Goal: Information Seeking & Learning: Check status

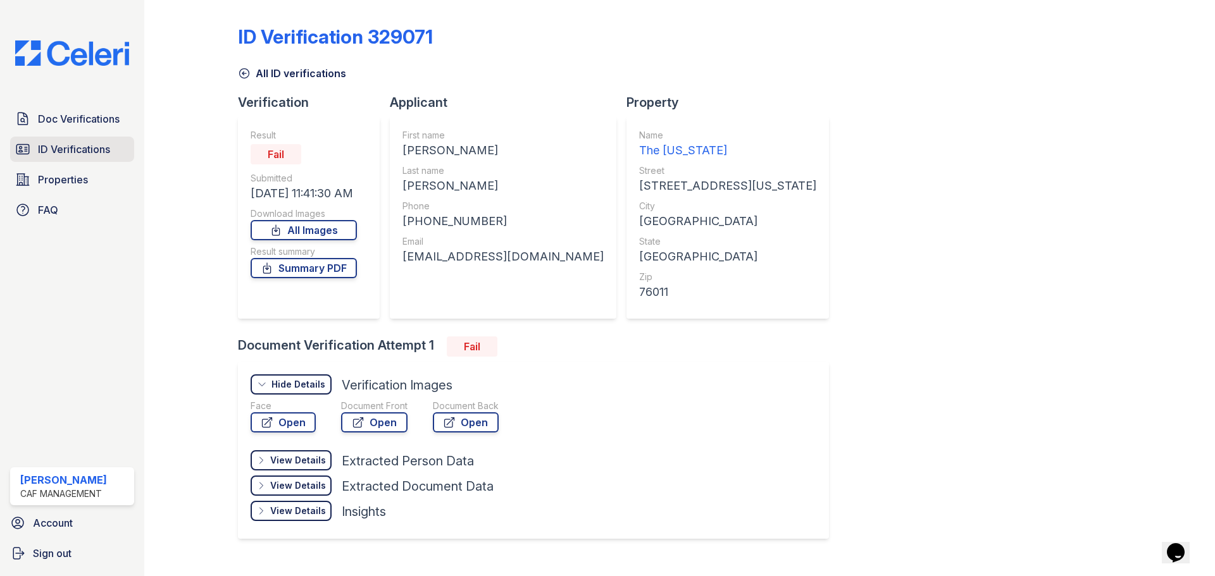
drag, startPoint x: 0, startPoint y: 0, endPoint x: 79, endPoint y: 149, distance: 168.4
click at [65, 149] on span "ID Verifications" at bounding box center [74, 149] width 72 height 15
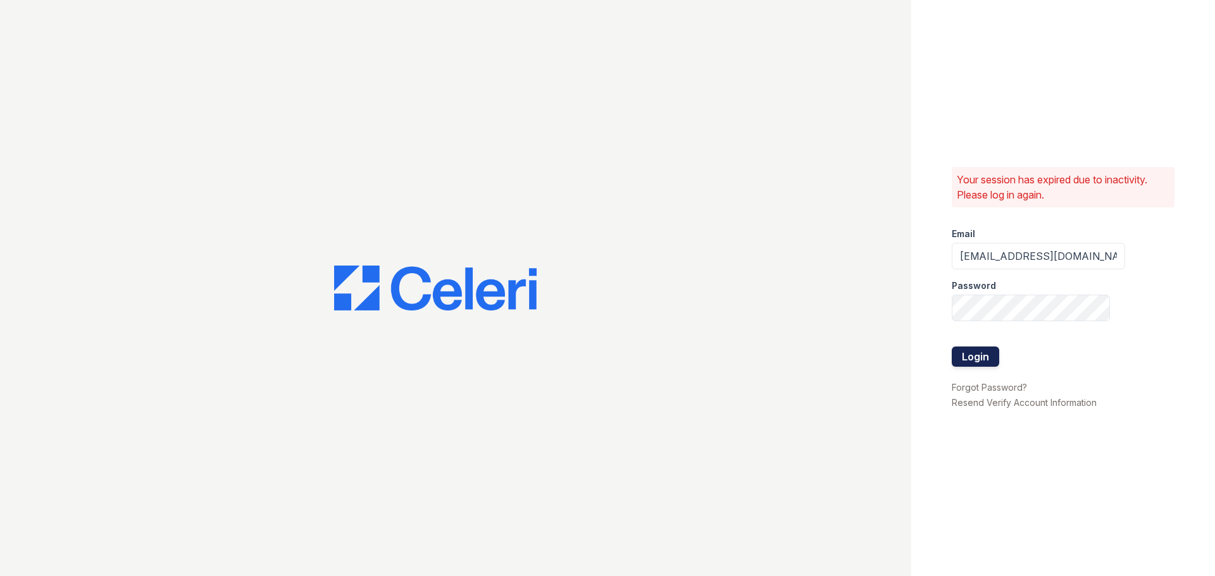
click at [978, 355] on button "Login" at bounding box center [975, 357] width 47 height 20
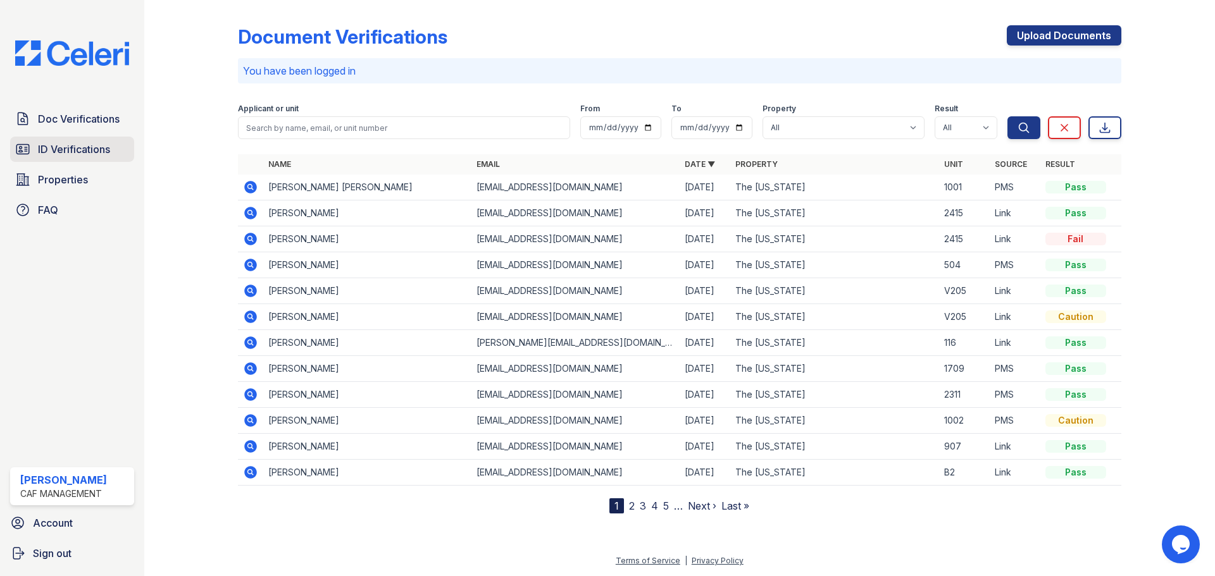
click at [81, 154] on span "ID Verifications" at bounding box center [74, 149] width 72 height 15
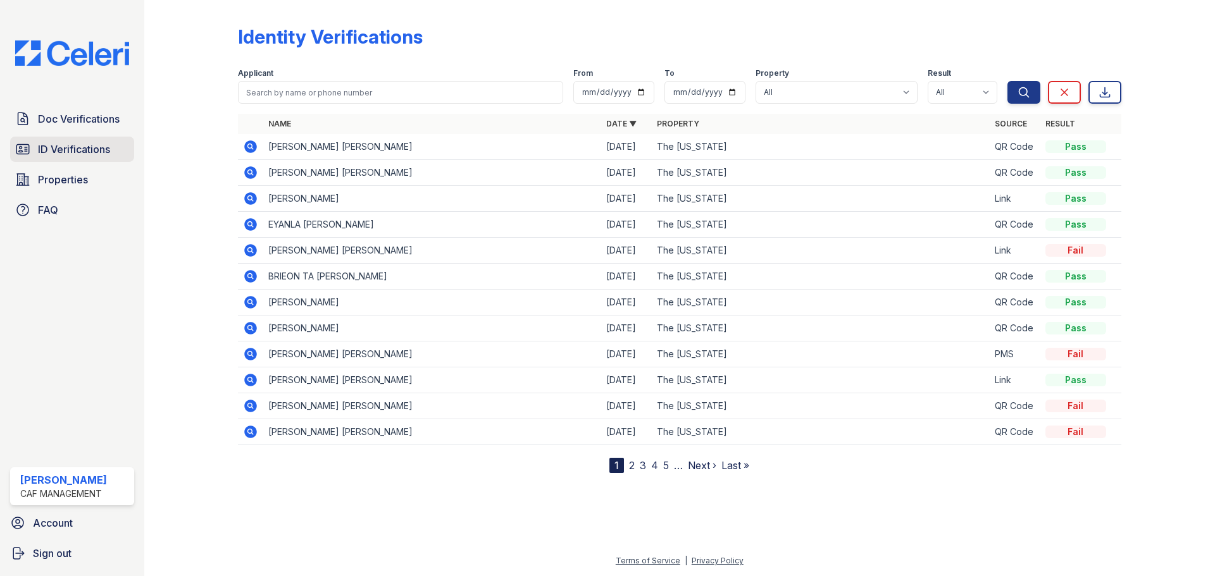
click at [65, 156] on span "ID Verifications" at bounding box center [74, 149] width 72 height 15
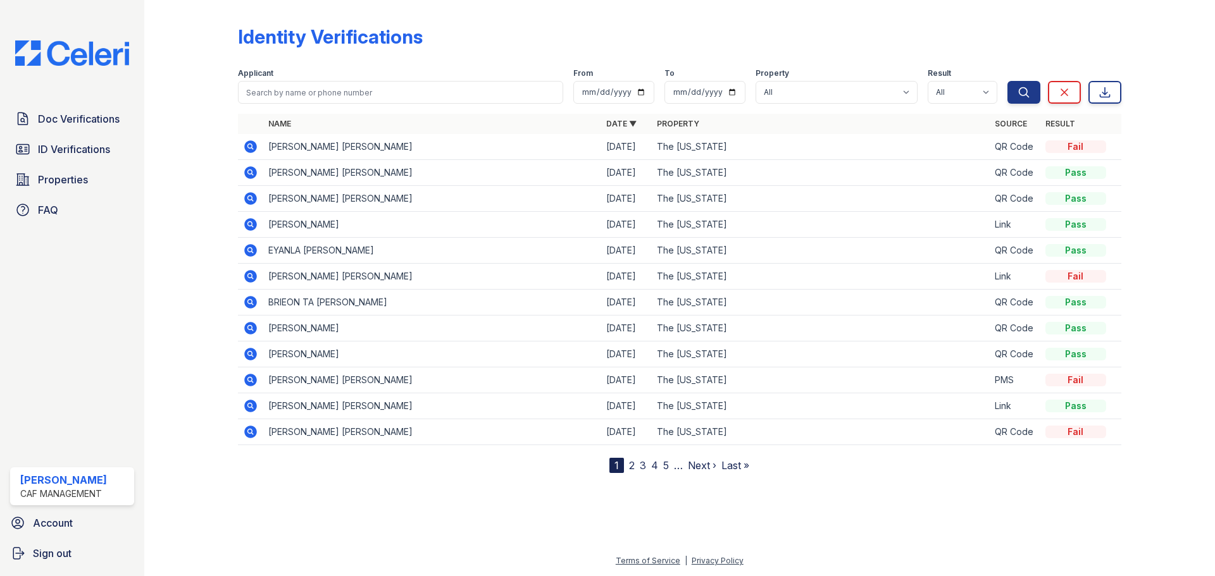
click at [251, 146] on icon at bounding box center [249, 145] width 3 height 3
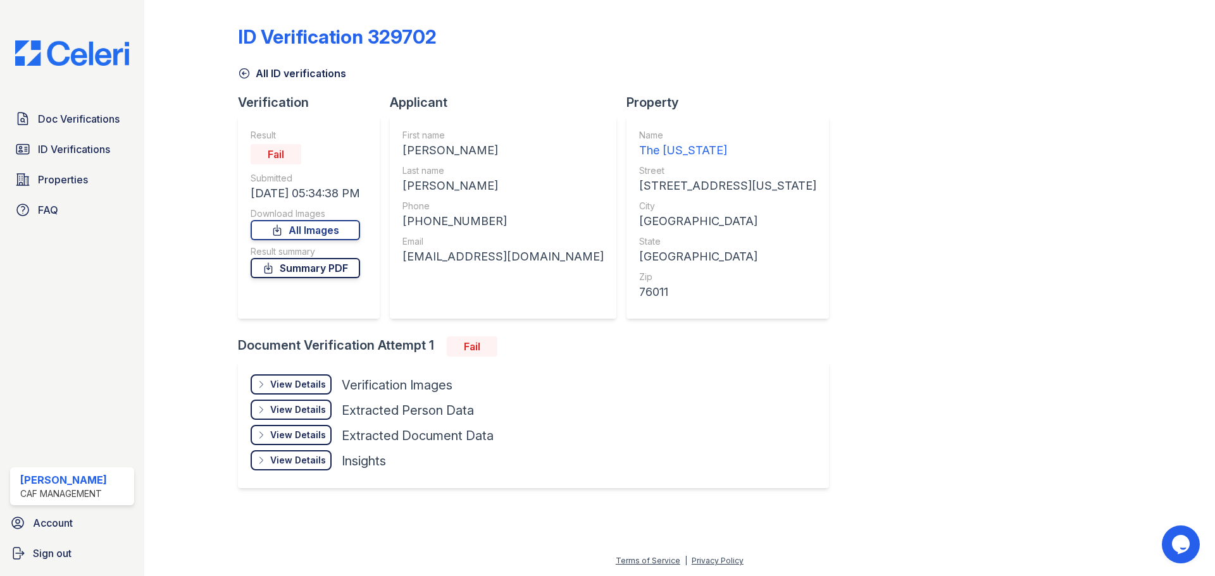
click at [325, 270] on link "Summary PDF" at bounding box center [305, 268] width 109 height 20
click at [80, 142] on span "ID Verifications" at bounding box center [74, 149] width 72 height 15
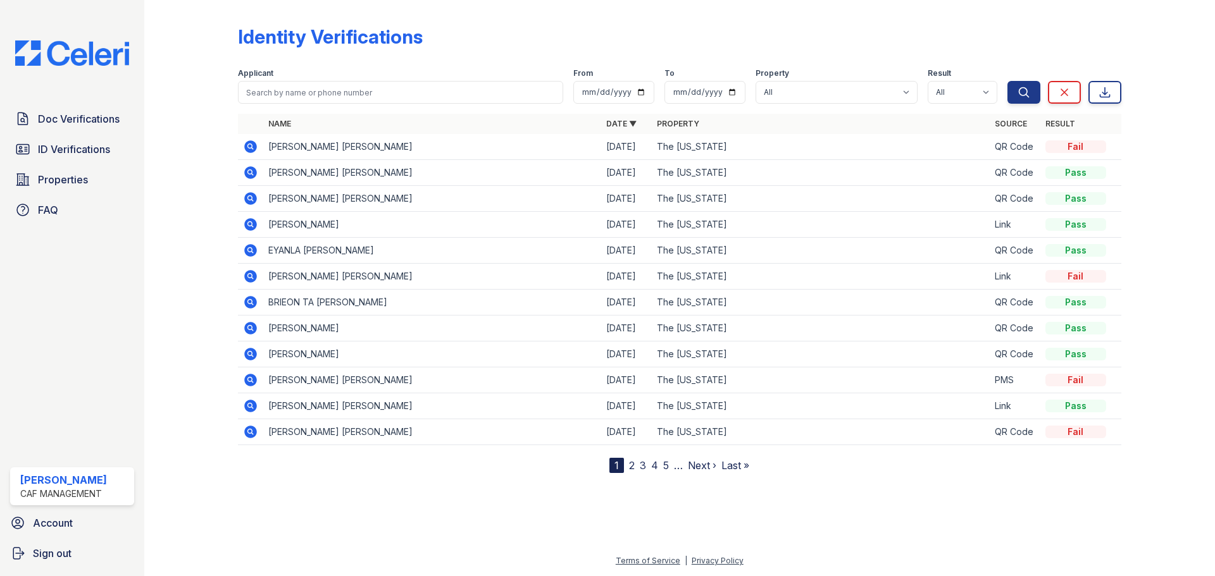
click at [247, 146] on icon at bounding box center [250, 146] width 15 height 15
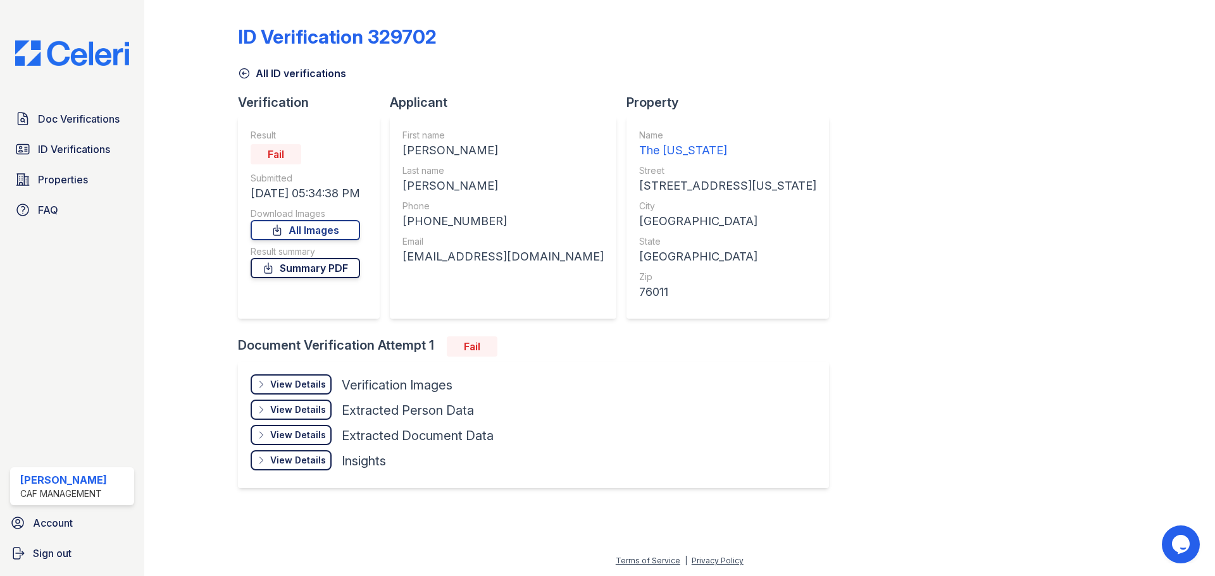
click at [340, 262] on link "Summary PDF" at bounding box center [305, 268] width 109 height 20
click at [90, 146] on span "ID Verifications" at bounding box center [74, 149] width 72 height 15
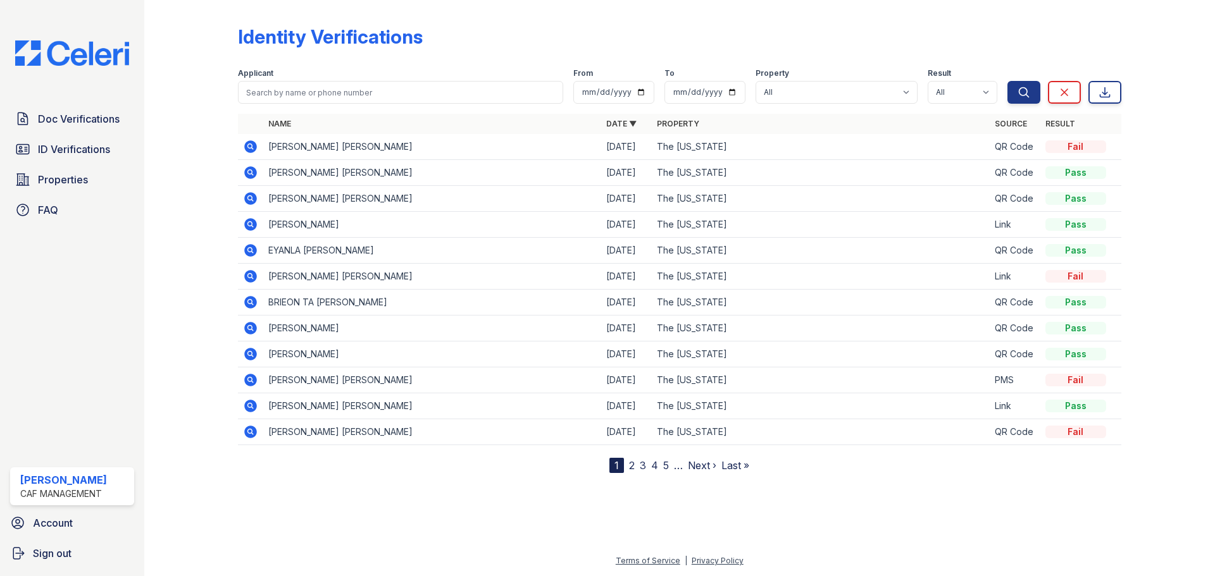
click at [251, 199] on icon at bounding box center [249, 197] width 3 height 3
click at [249, 199] on icon at bounding box center [249, 197] width 3 height 3
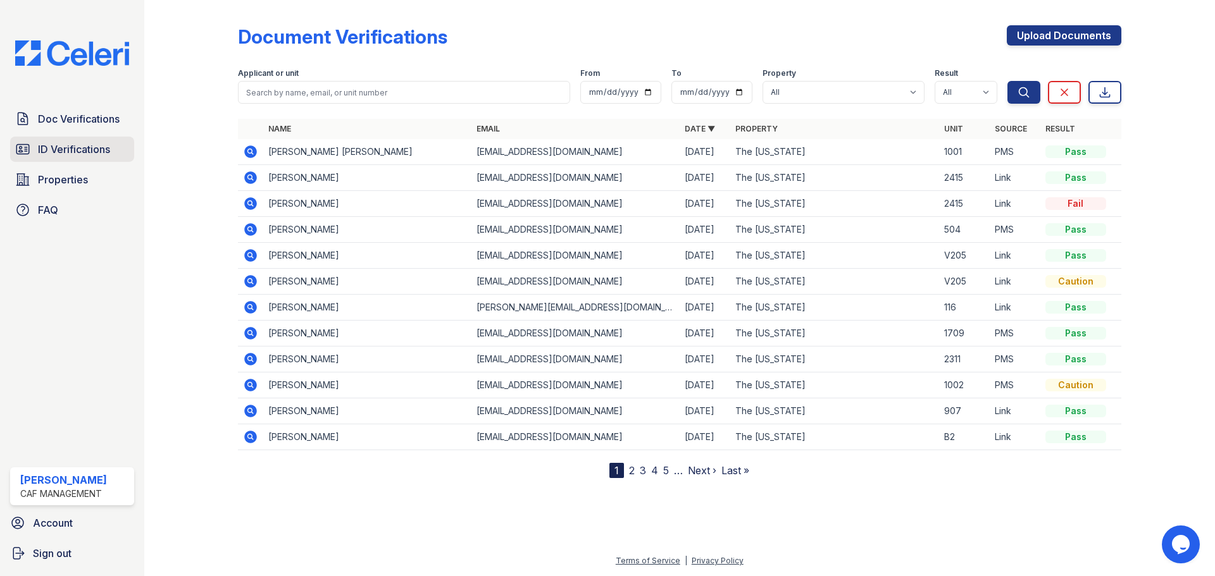
click at [84, 144] on span "ID Verifications" at bounding box center [74, 149] width 72 height 15
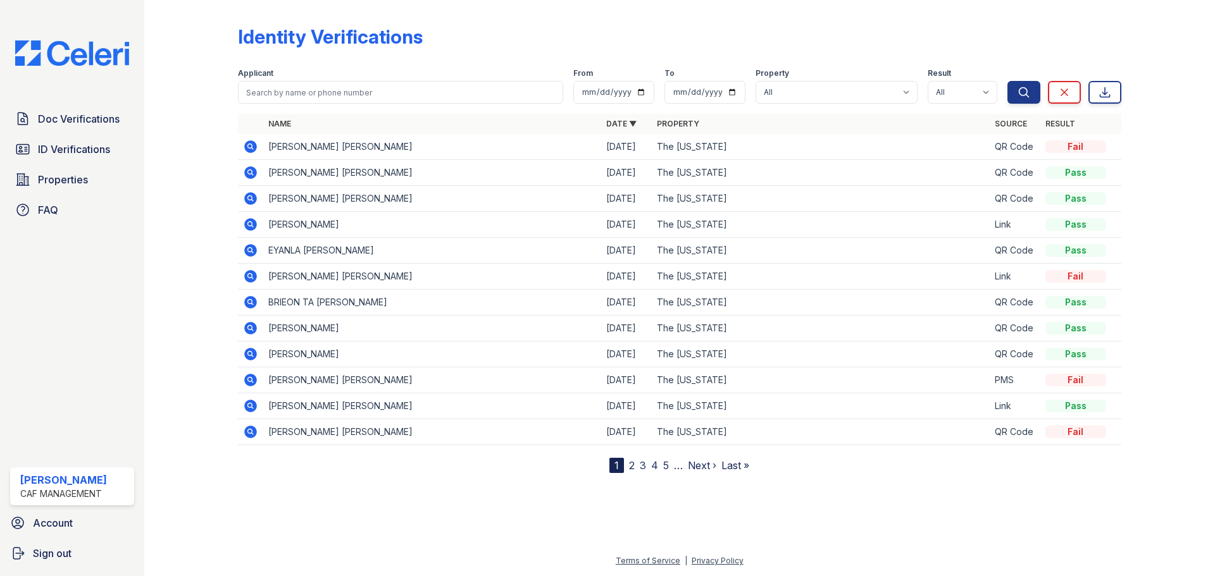
click at [630, 466] on link "2" at bounding box center [632, 465] width 6 height 13
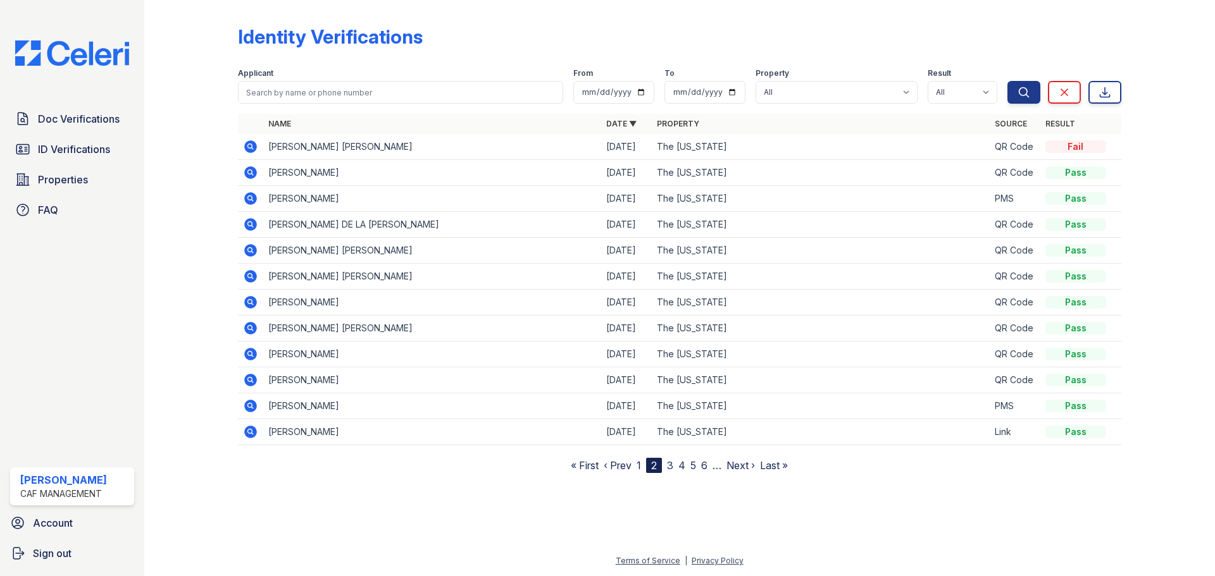
click at [672, 463] on link "3" at bounding box center [670, 465] width 6 height 13
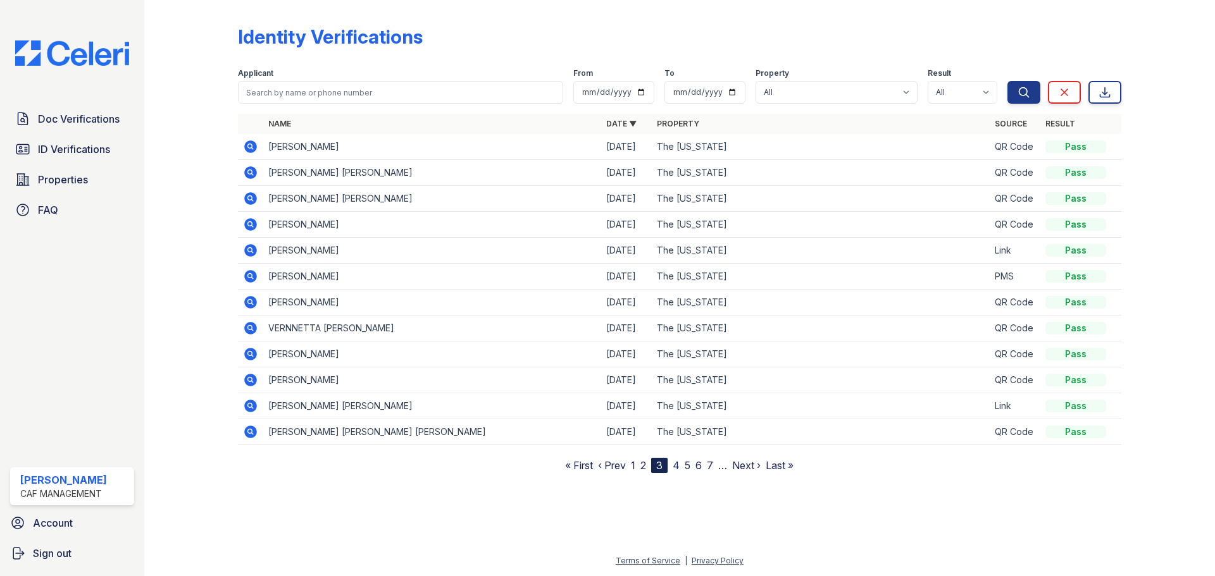
click at [253, 276] on icon at bounding box center [250, 276] width 13 height 13
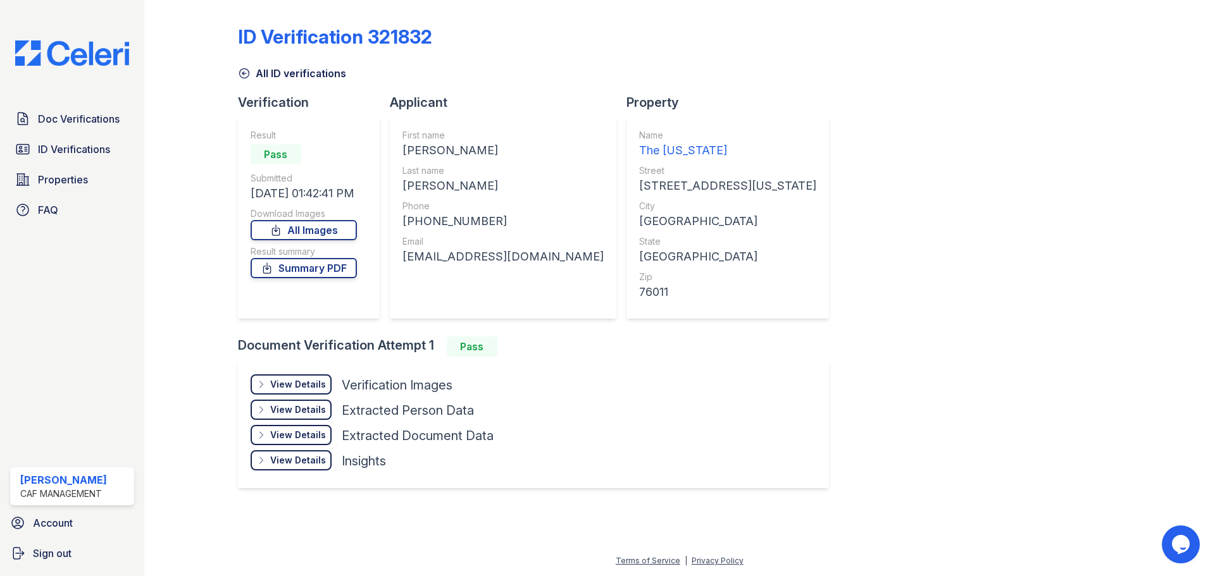
click at [307, 385] on div "View Details" at bounding box center [298, 384] width 56 height 13
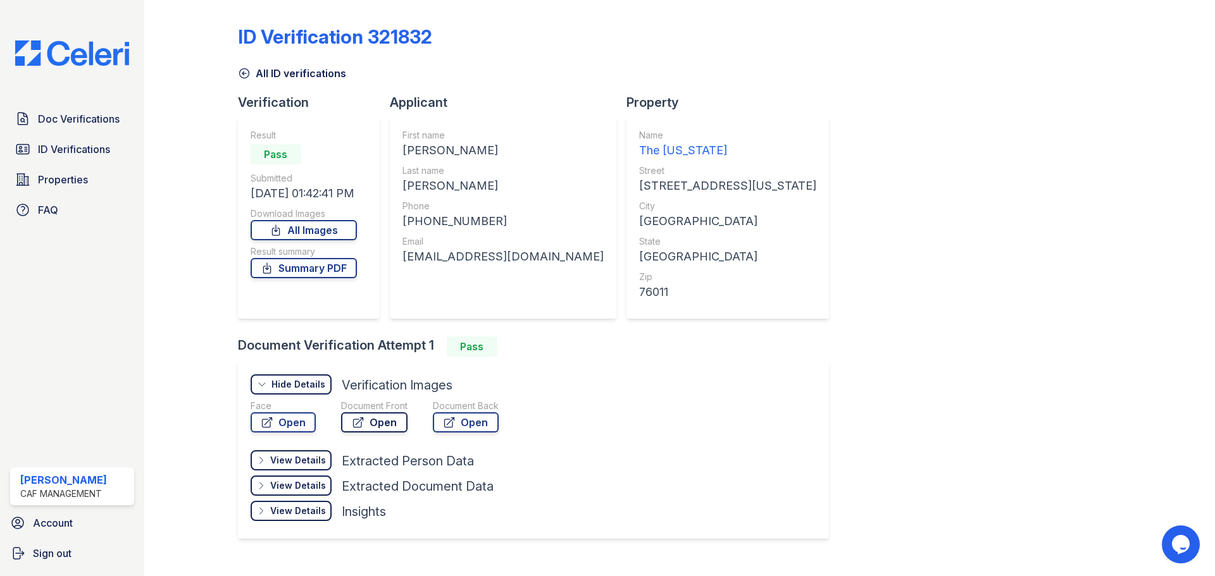
click at [366, 419] on link "Open" at bounding box center [374, 423] width 66 height 20
click at [75, 154] on span "ID Verifications" at bounding box center [74, 149] width 72 height 15
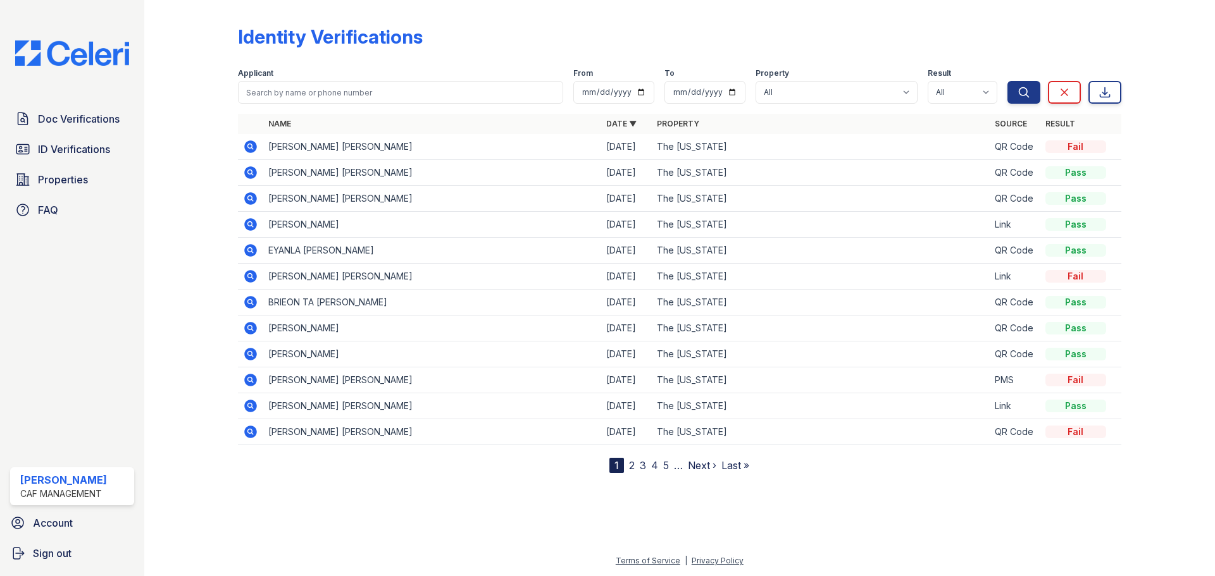
click at [252, 276] on icon at bounding box center [250, 276] width 15 height 15
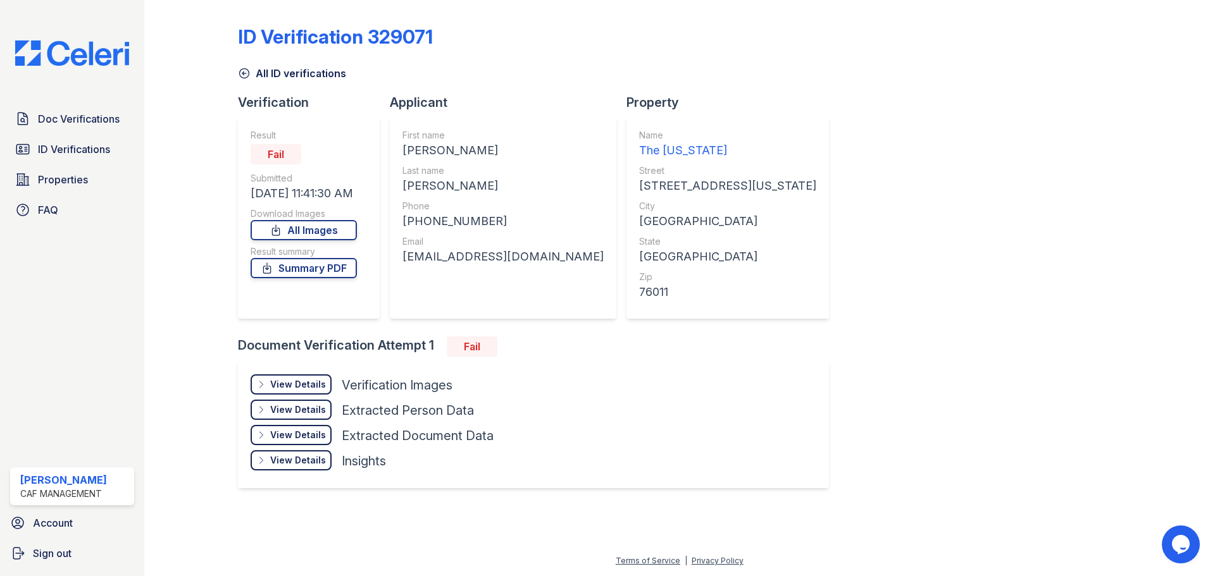
click at [313, 385] on div "View Details" at bounding box center [298, 384] width 56 height 13
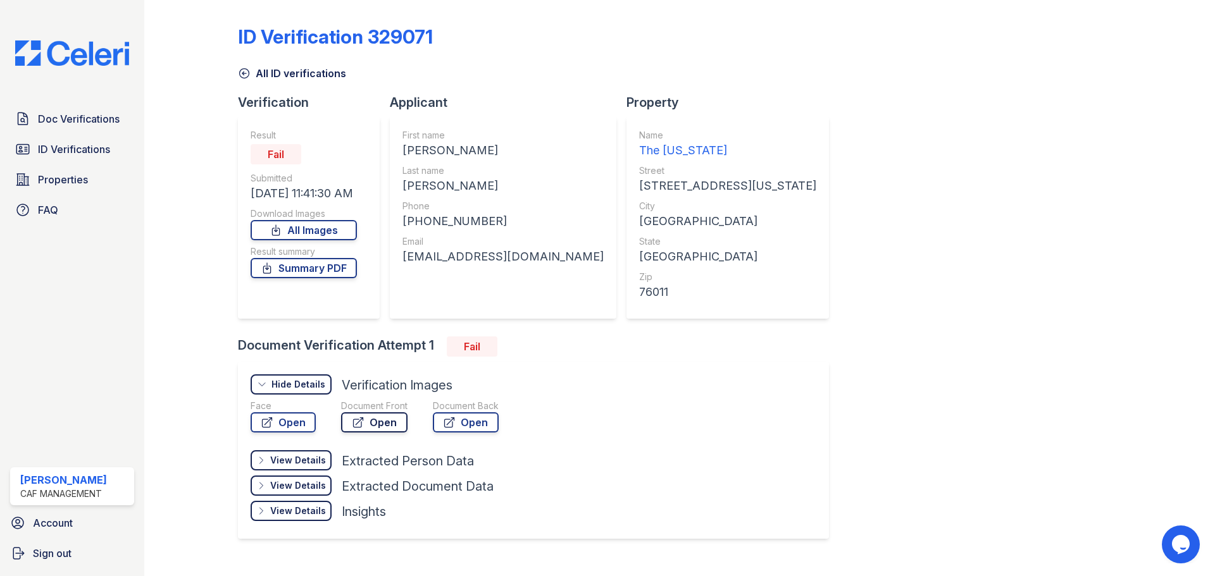
click at [364, 420] on link "Open" at bounding box center [374, 423] width 66 height 20
click at [80, 150] on span "ID Verifications" at bounding box center [74, 149] width 72 height 15
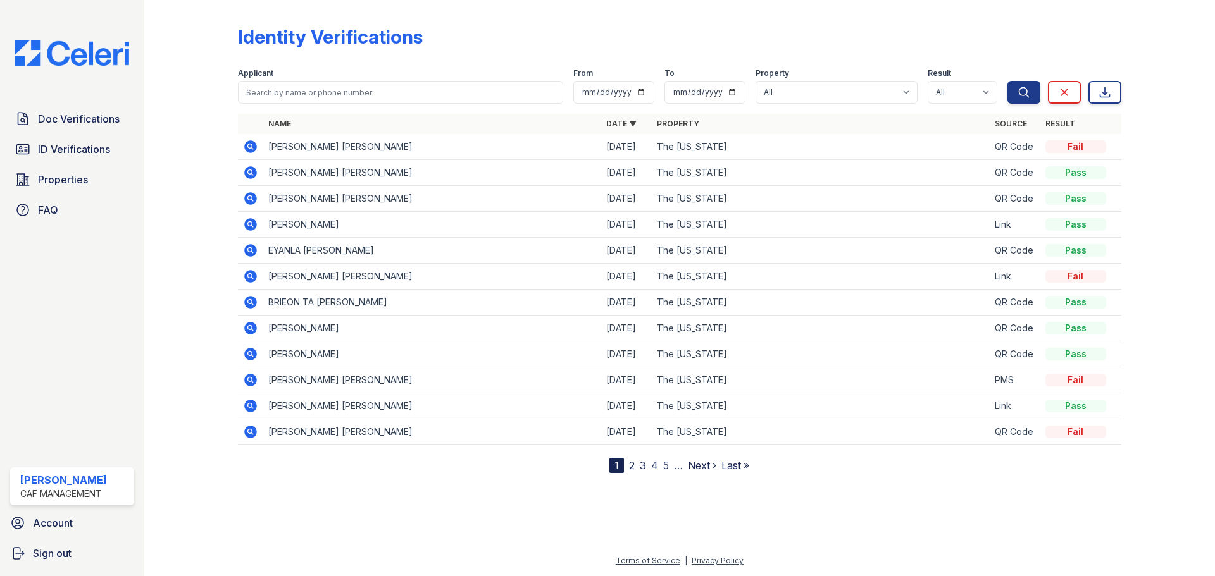
click at [643, 464] on link "3" at bounding box center [643, 465] width 6 height 13
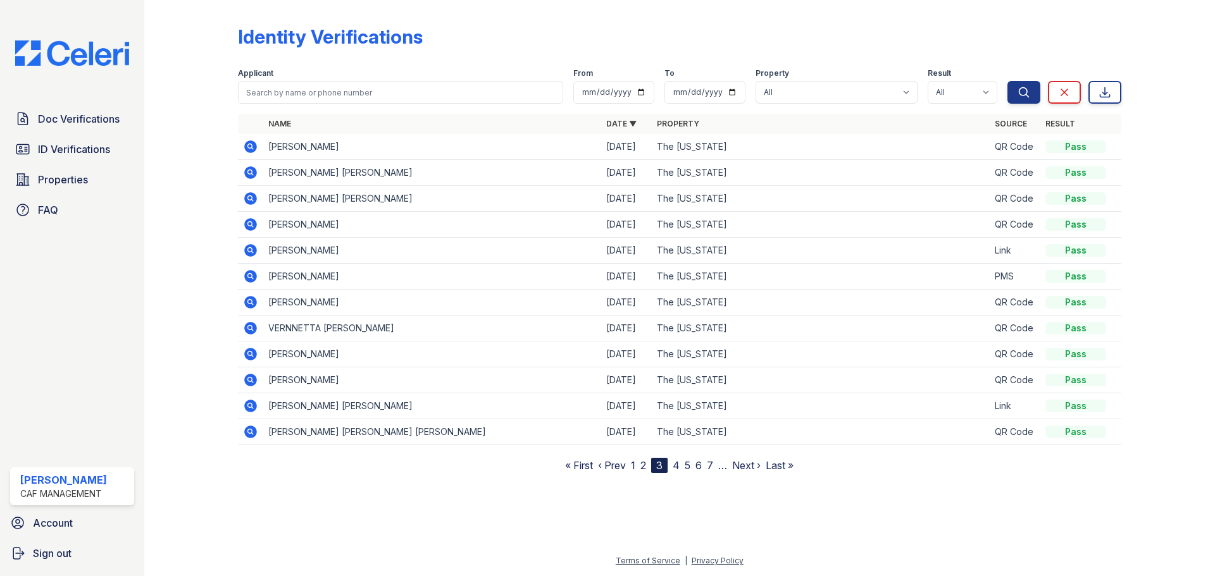
click at [674, 466] on link "4" at bounding box center [676, 465] width 7 height 13
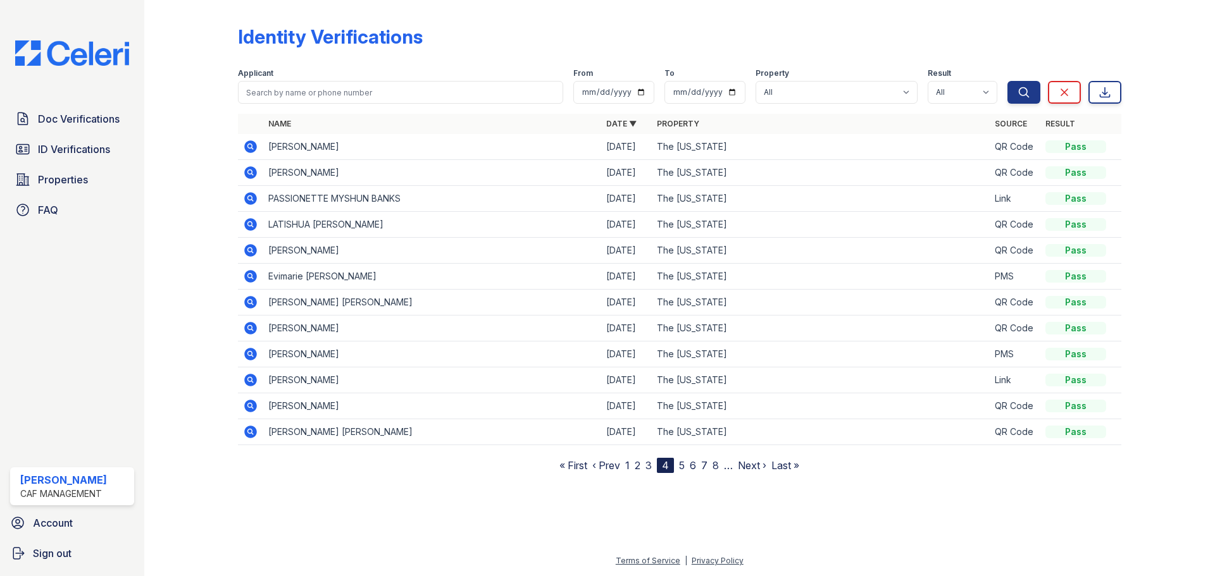
click at [683, 466] on link "5" at bounding box center [682, 465] width 6 height 13
click at [688, 466] on link "6" at bounding box center [687, 465] width 6 height 13
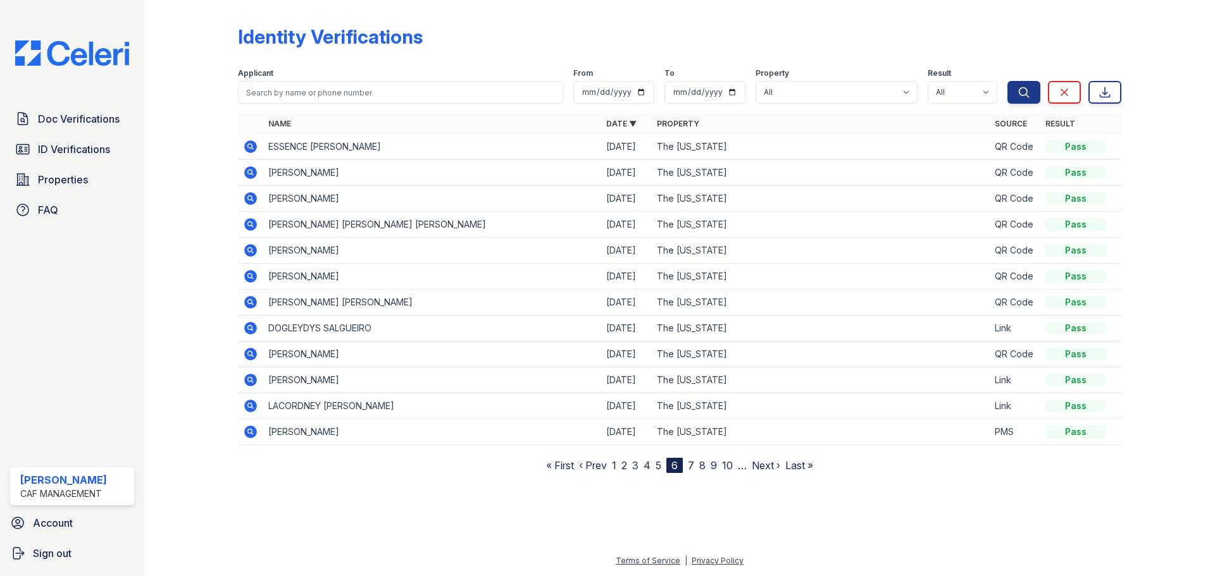
click at [691, 466] on link "7" at bounding box center [691, 465] width 6 height 13
click at [693, 466] on link "8" at bounding box center [692, 465] width 6 height 13
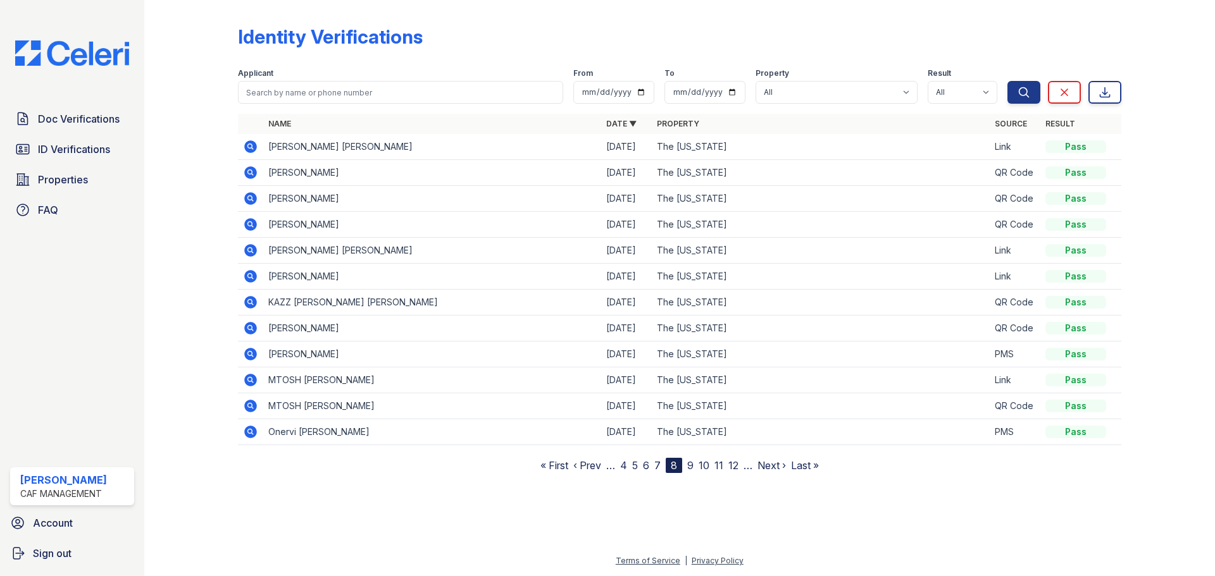
click at [690, 465] on link "9" at bounding box center [690, 465] width 6 height 13
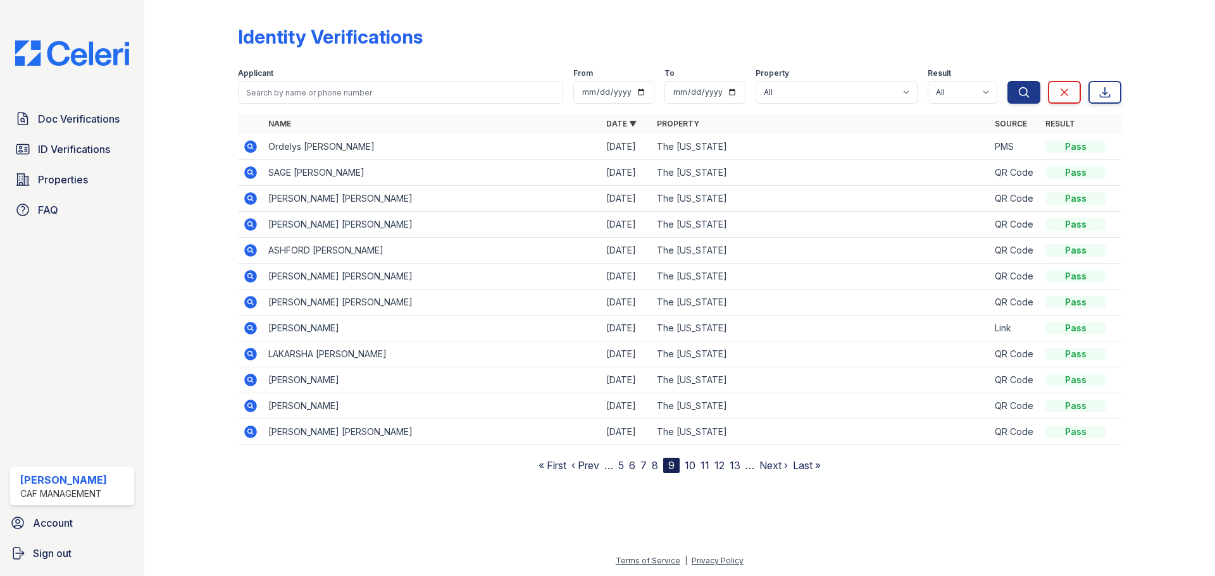
click at [692, 466] on link "10" at bounding box center [690, 465] width 11 height 13
click at [692, 466] on link "11" at bounding box center [690, 465] width 9 height 13
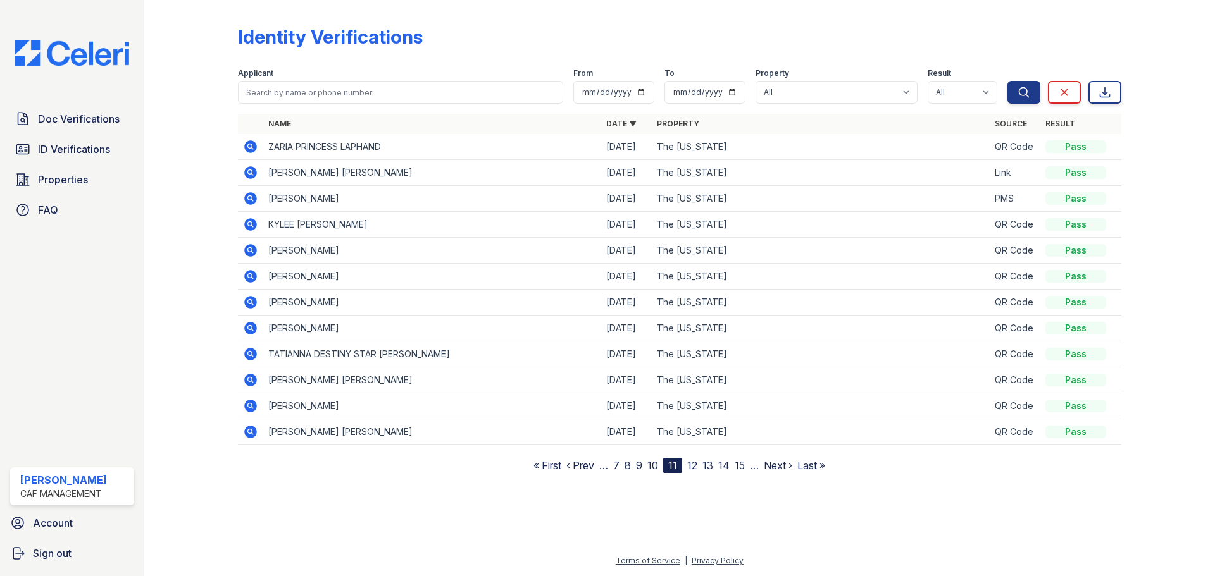
click at [692, 466] on link "12" at bounding box center [692, 465] width 10 height 13
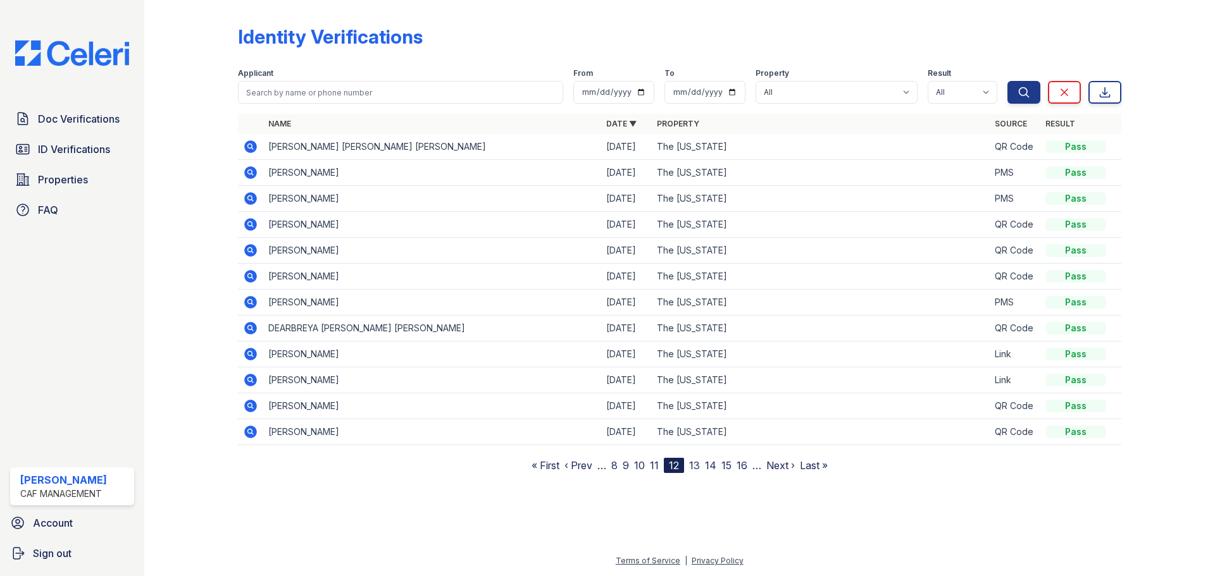
click at [692, 466] on link "13" at bounding box center [694, 465] width 11 height 13
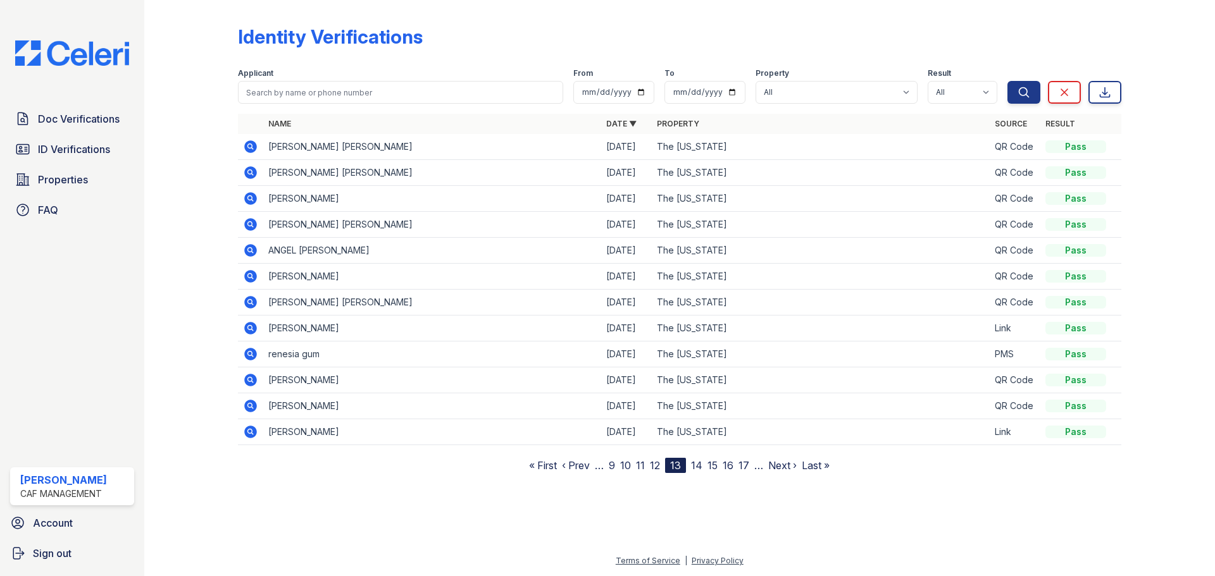
click at [692, 466] on link "14" at bounding box center [696, 465] width 11 height 13
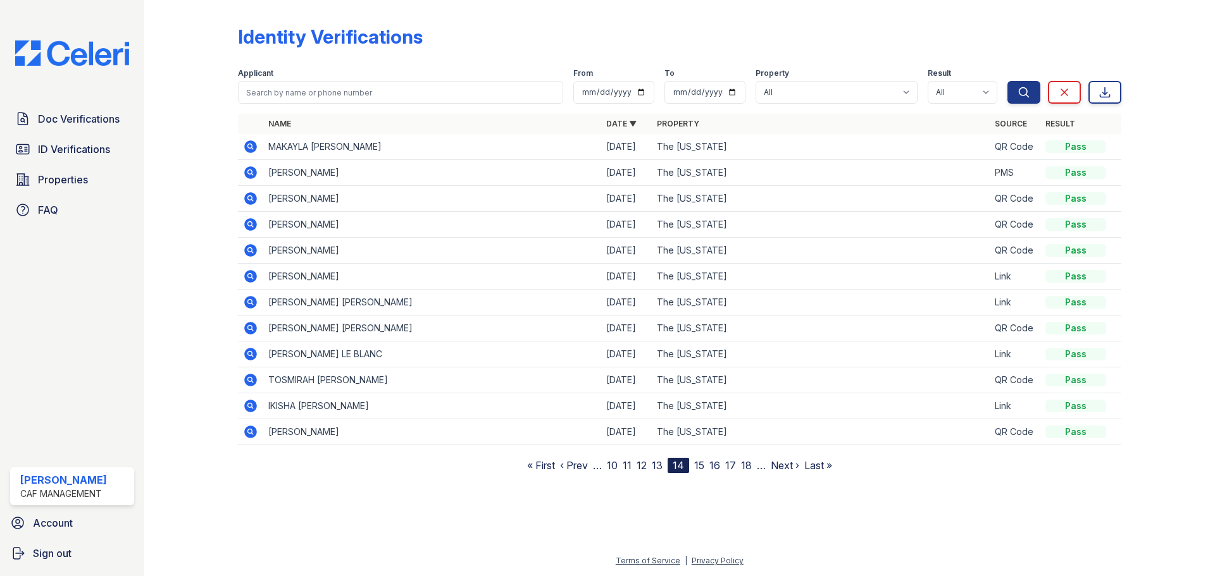
click at [695, 466] on link "15" at bounding box center [699, 465] width 10 height 13
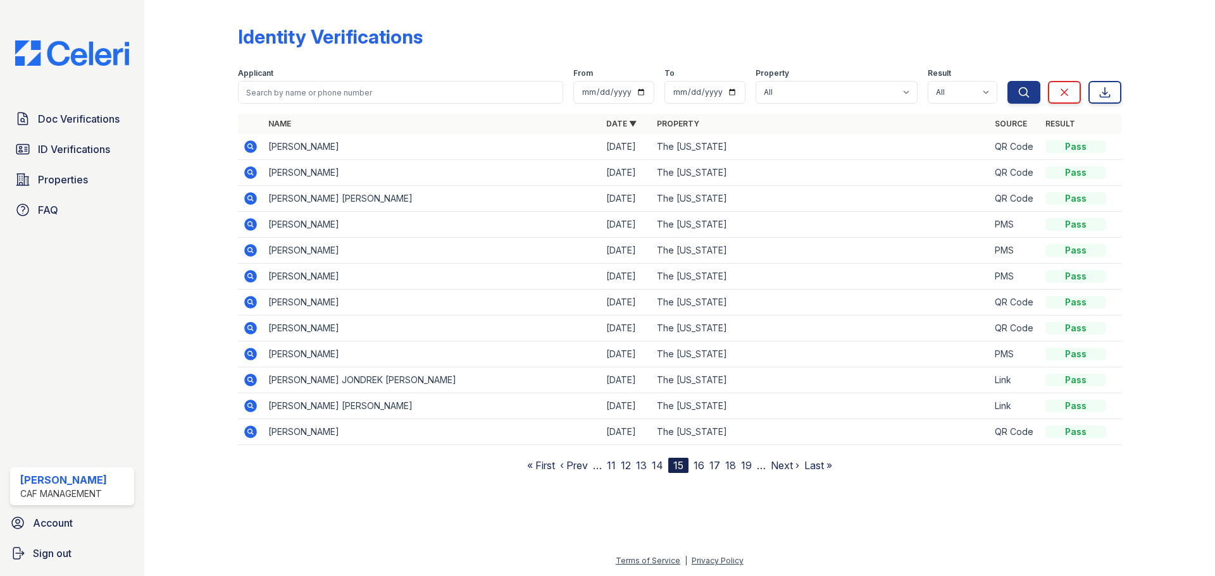
click at [700, 466] on link "16" at bounding box center [698, 465] width 11 height 13
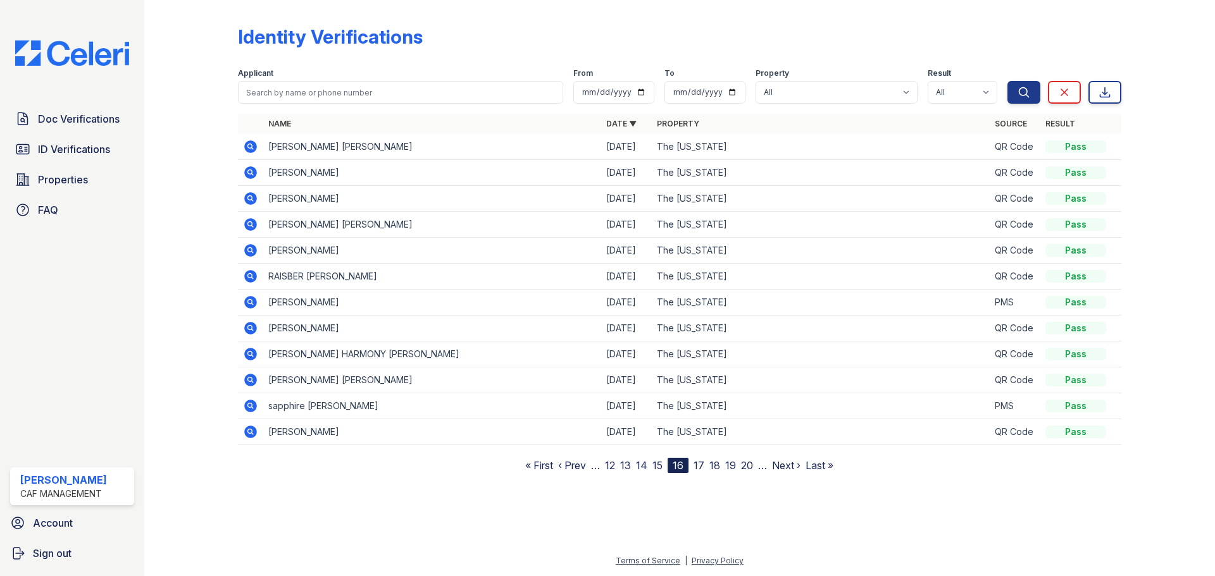
click at [700, 463] on link "17" at bounding box center [698, 465] width 11 height 13
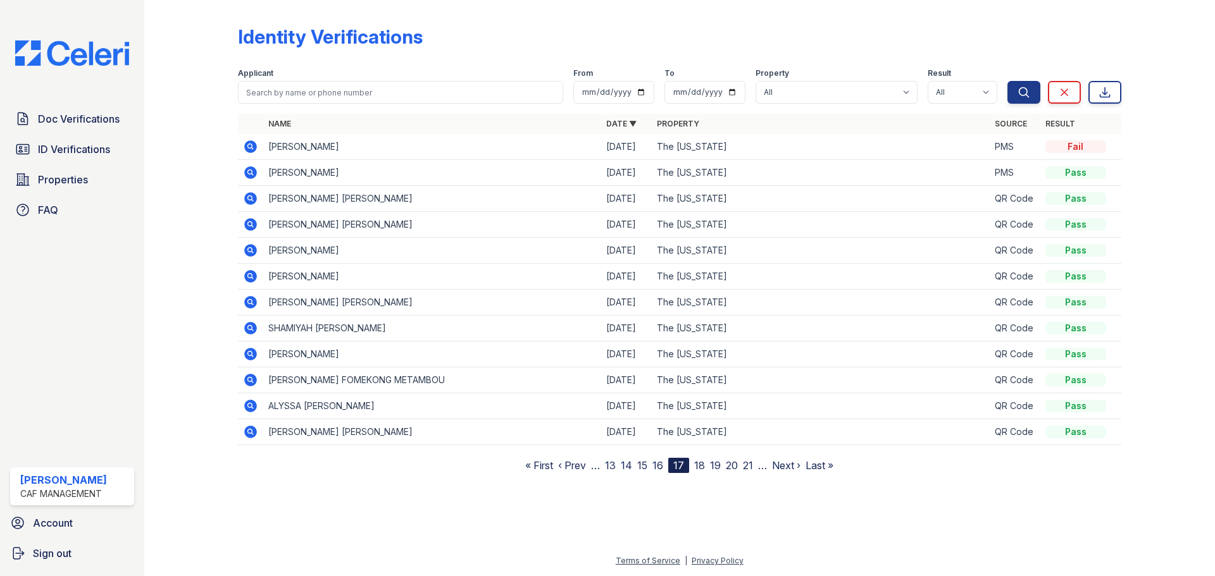
click at [252, 149] on icon at bounding box center [250, 146] width 15 height 15
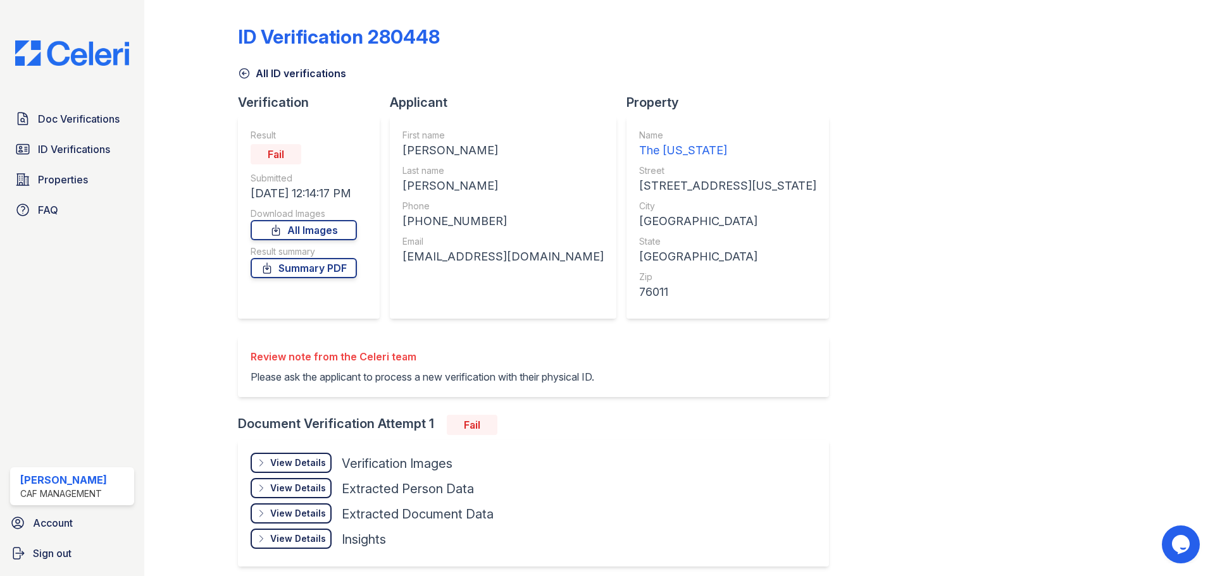
click at [299, 466] on div "View Details" at bounding box center [298, 463] width 56 height 13
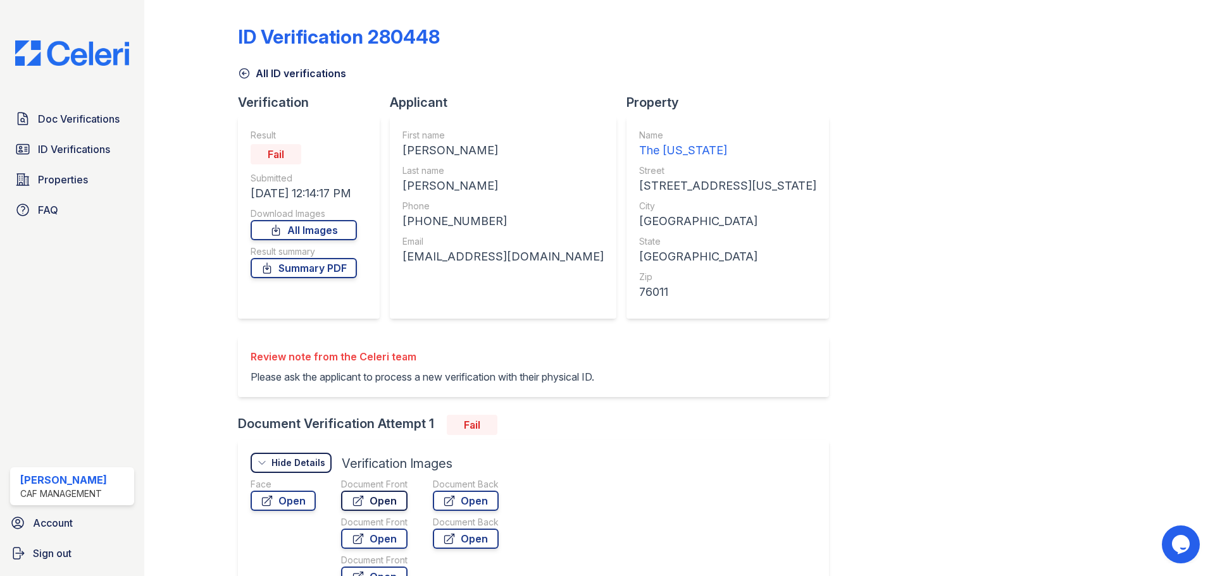
click at [394, 504] on link "Open" at bounding box center [374, 501] width 66 height 20
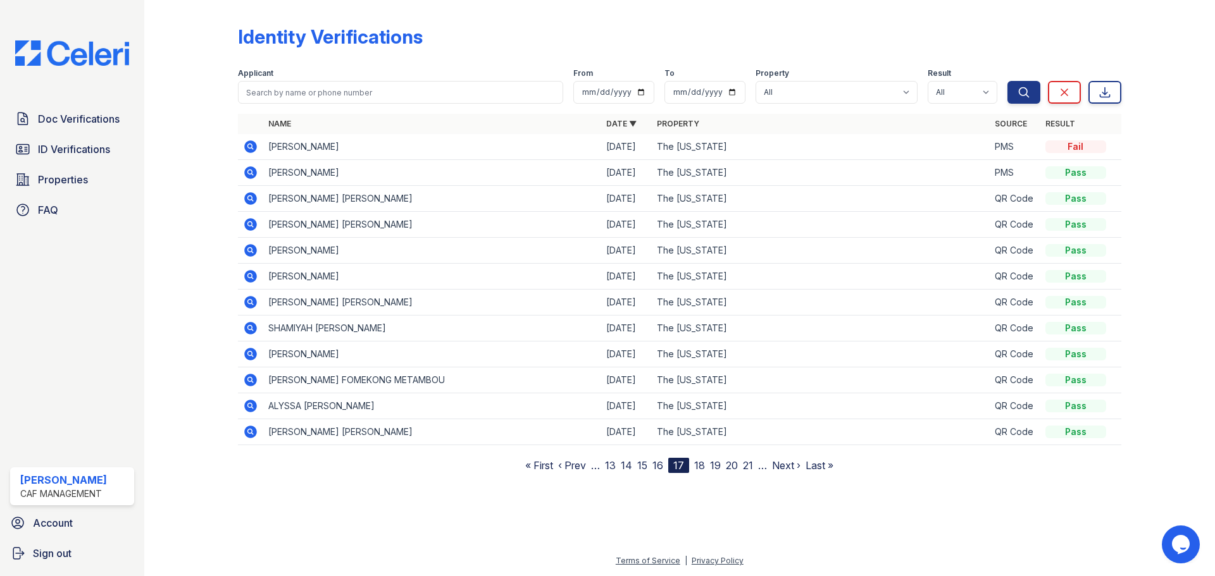
click at [697, 467] on link "18" at bounding box center [699, 465] width 11 height 13
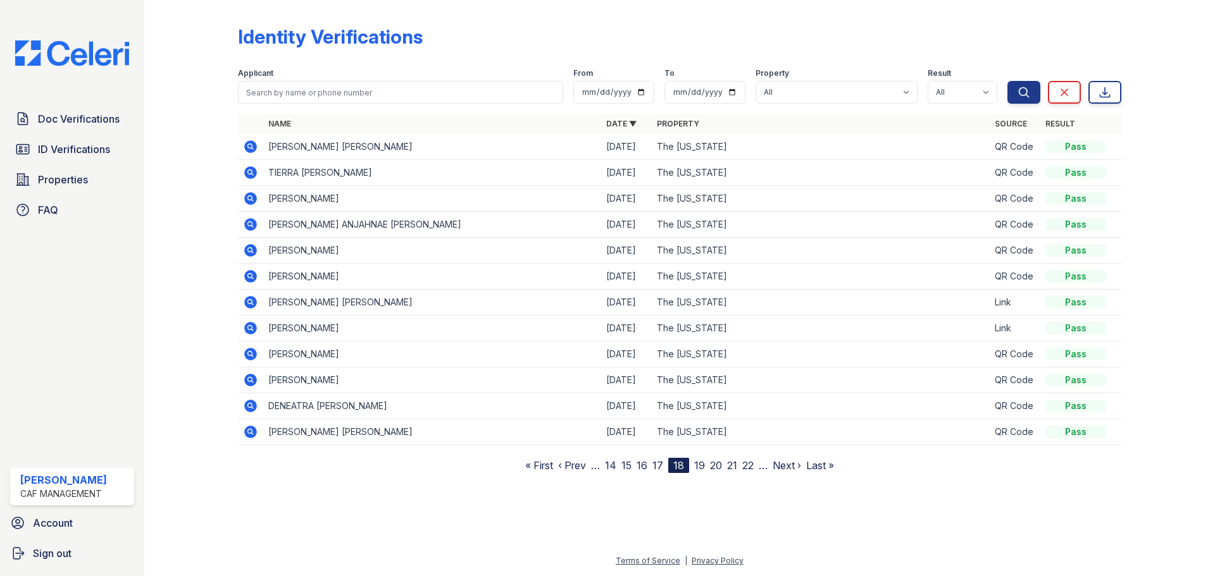
click at [699, 461] on link "19" at bounding box center [699, 465] width 11 height 13
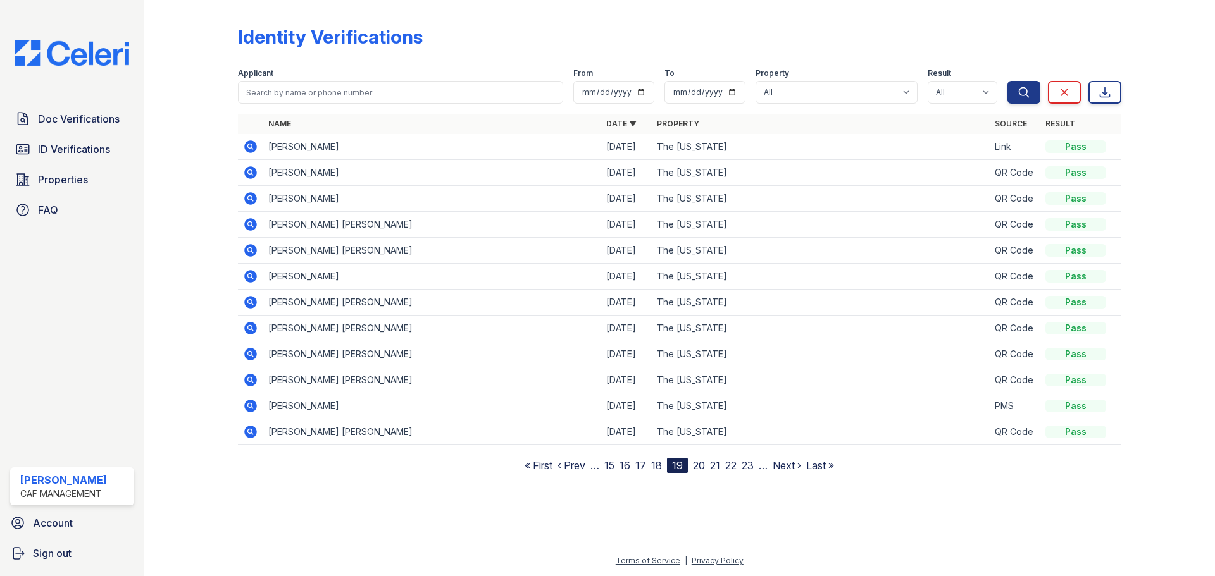
click at [693, 466] on link "20" at bounding box center [699, 465] width 12 height 13
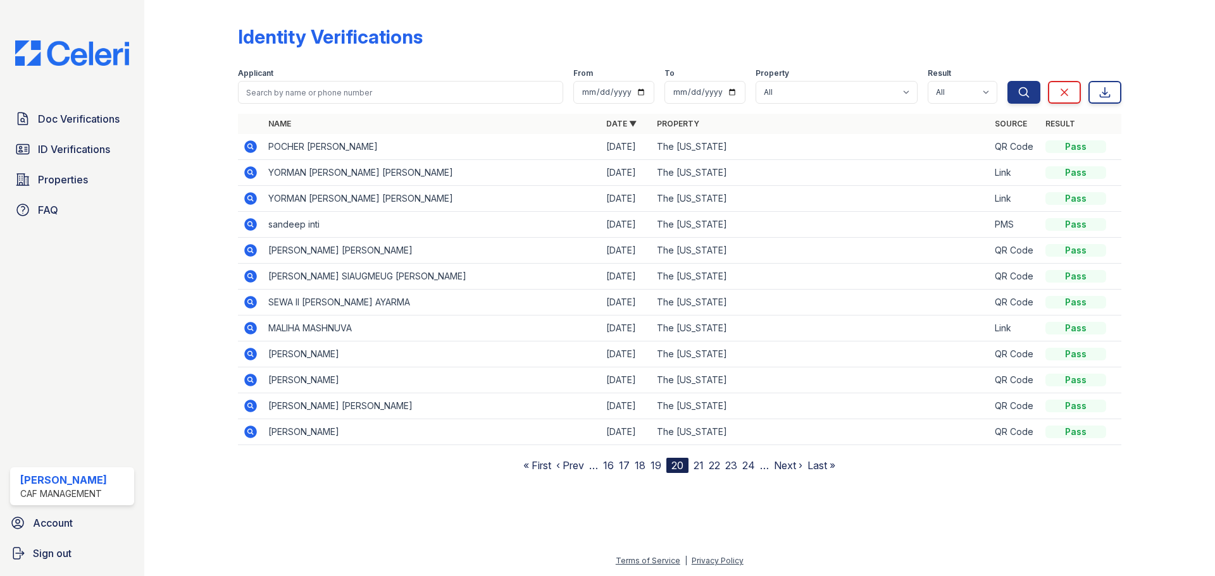
click at [695, 465] on link "21" at bounding box center [698, 465] width 10 height 13
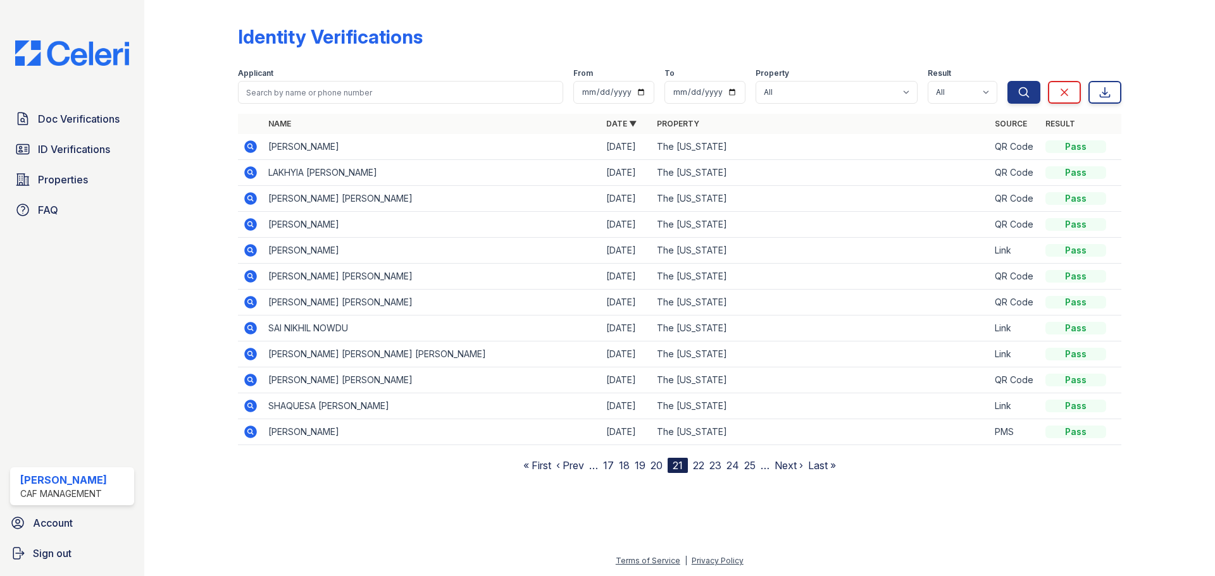
click at [696, 465] on link "22" at bounding box center [698, 465] width 11 height 13
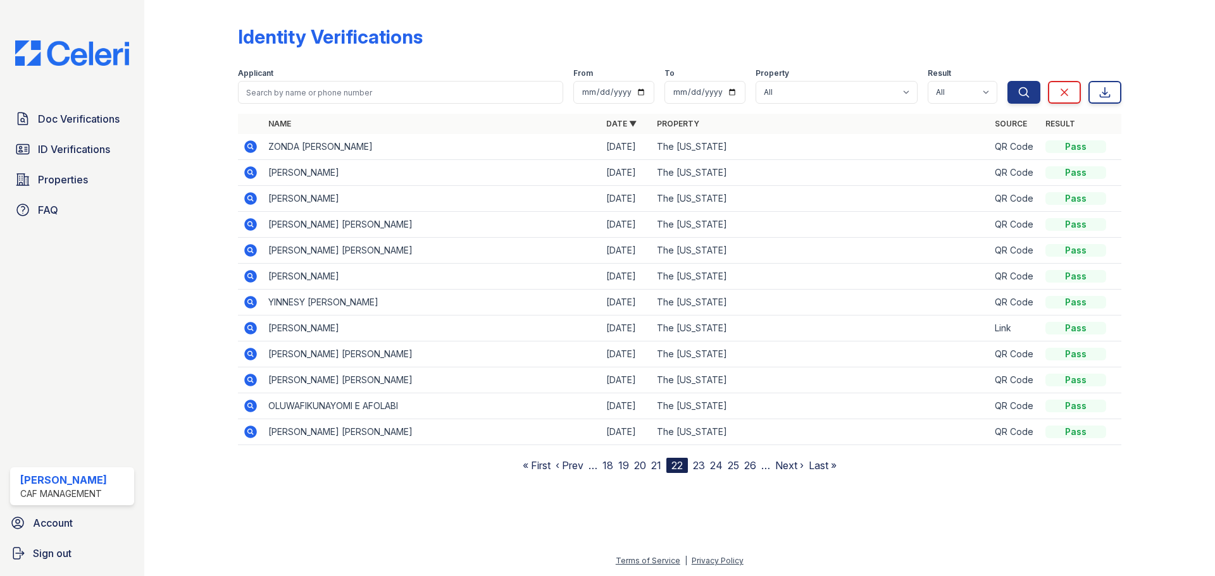
click at [696, 465] on link "23" at bounding box center [699, 465] width 12 height 13
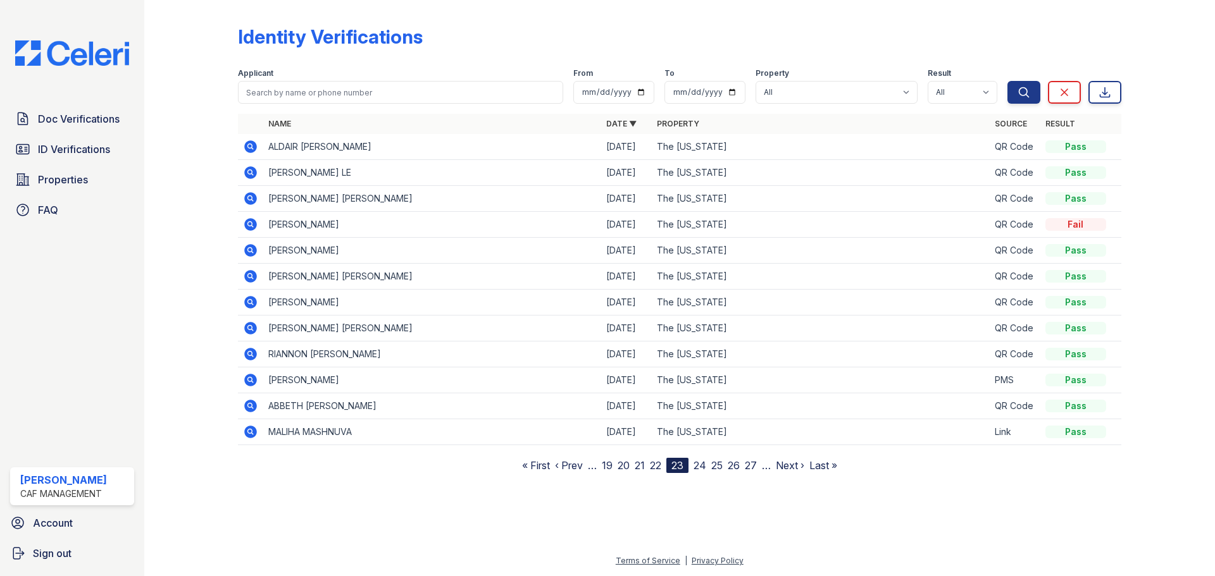
click at [697, 465] on link "24" at bounding box center [699, 465] width 13 height 13
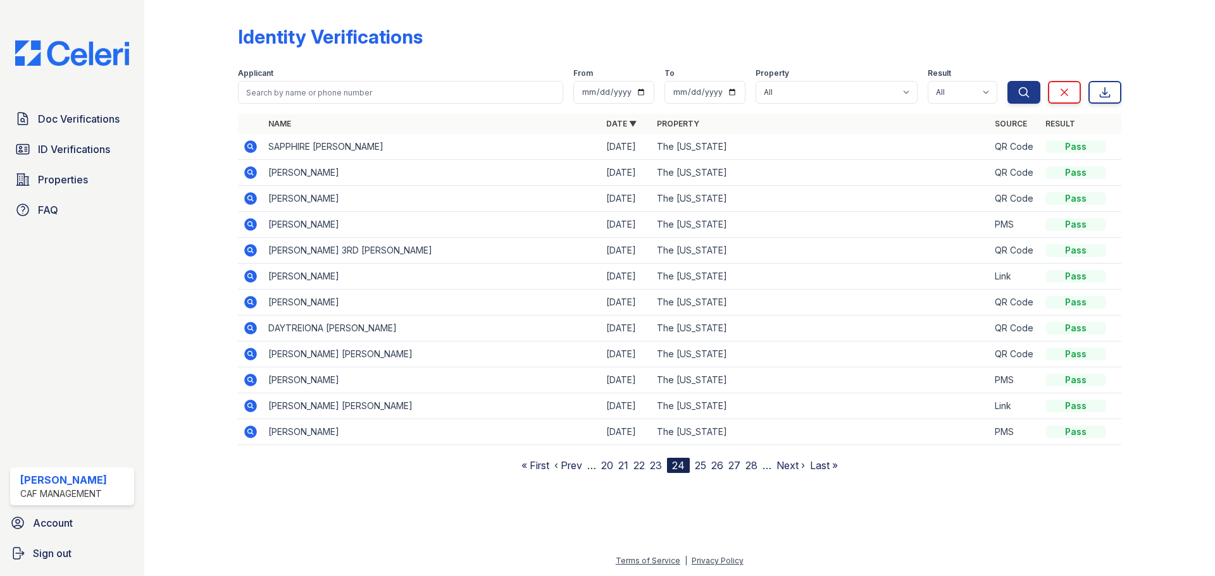
click at [652, 464] on link "23" at bounding box center [656, 465] width 12 height 13
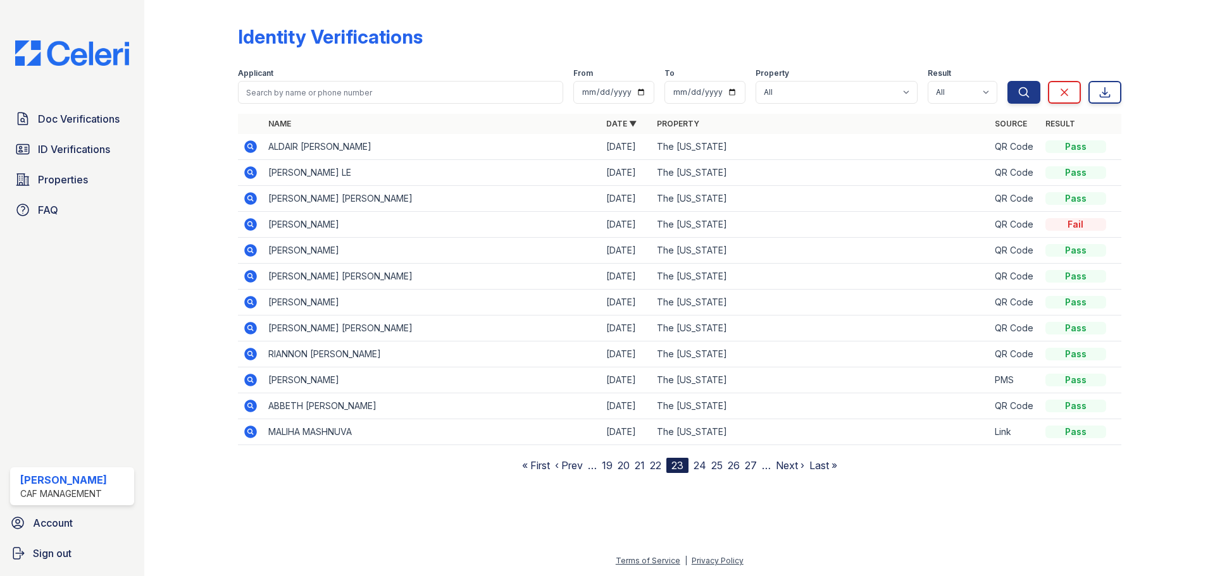
click at [252, 223] on icon at bounding box center [250, 224] width 13 height 13
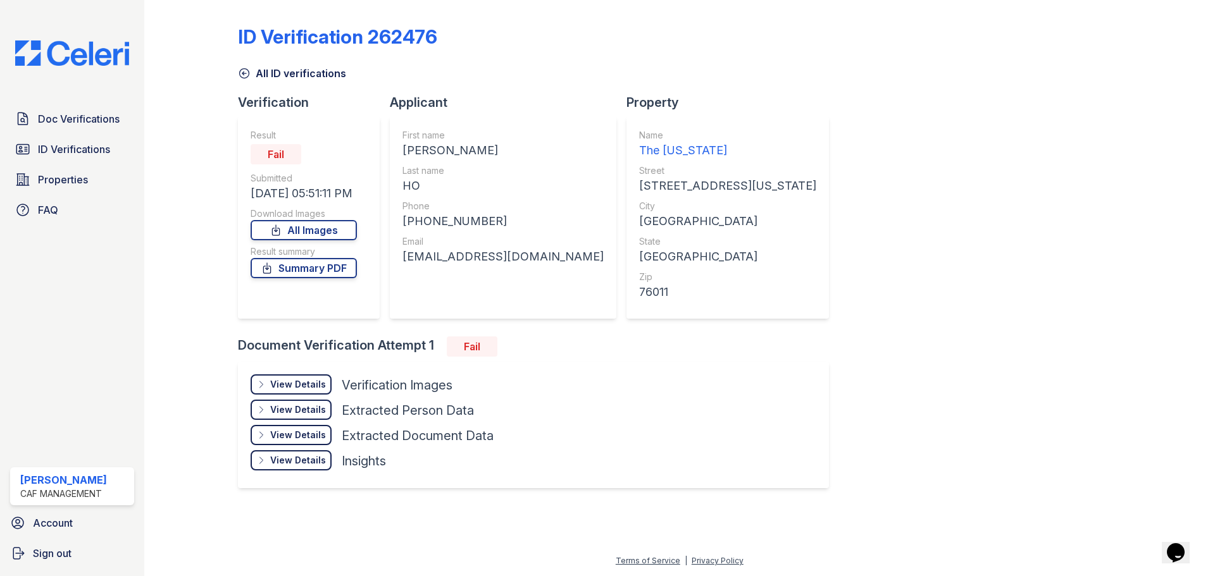
click at [306, 387] on div "View Details" at bounding box center [298, 384] width 56 height 13
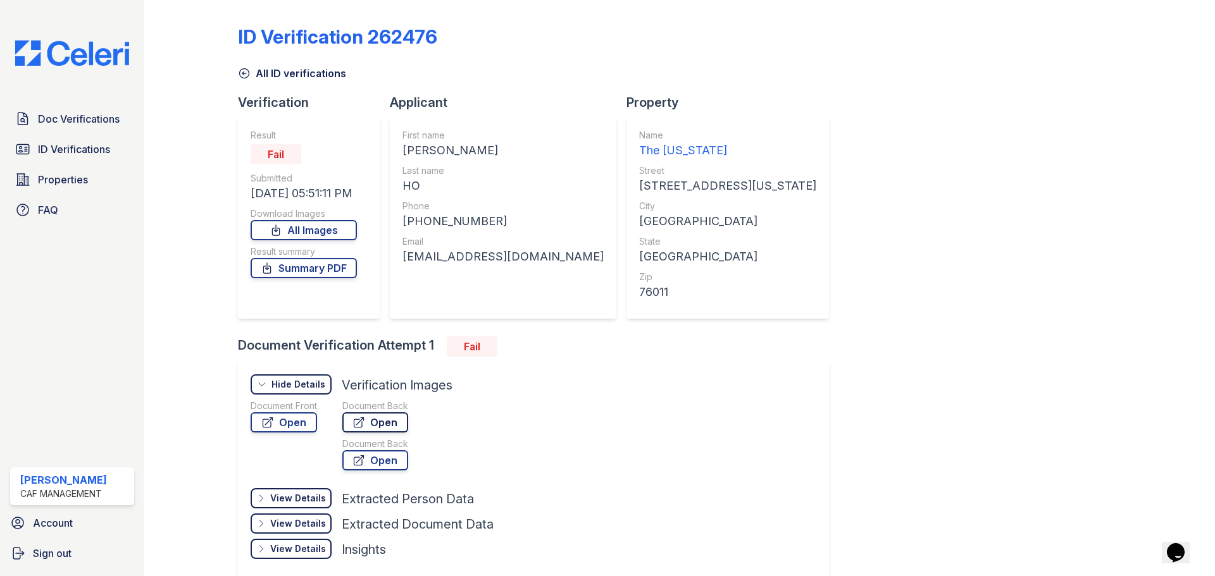
click at [376, 421] on link "Open" at bounding box center [375, 423] width 66 height 20
click at [85, 148] on span "ID Verifications" at bounding box center [74, 149] width 72 height 15
